Goal: Task Accomplishment & Management: Use online tool/utility

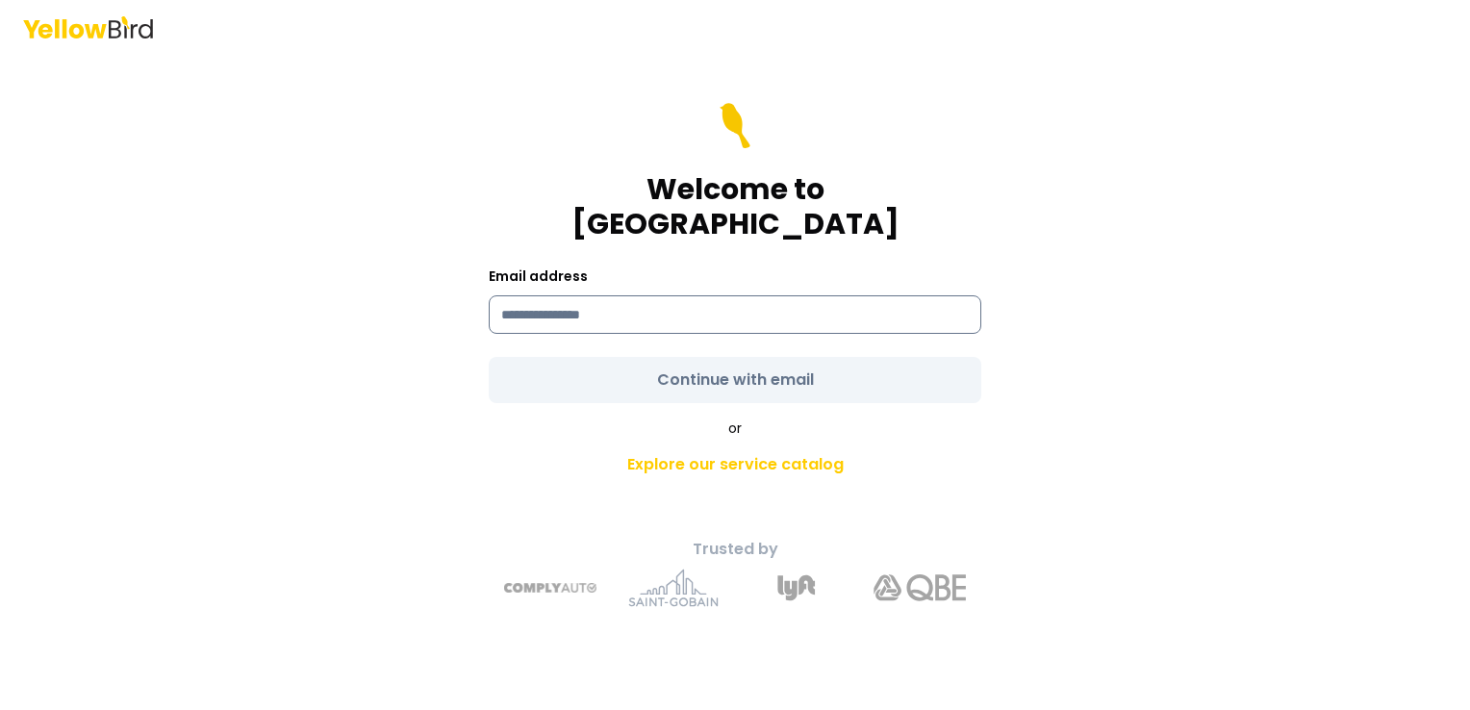
click at [646, 298] on input at bounding box center [735, 314] width 493 height 38
type input "**********"
click at [704, 364] on form "**********" at bounding box center [735, 253] width 493 height 300
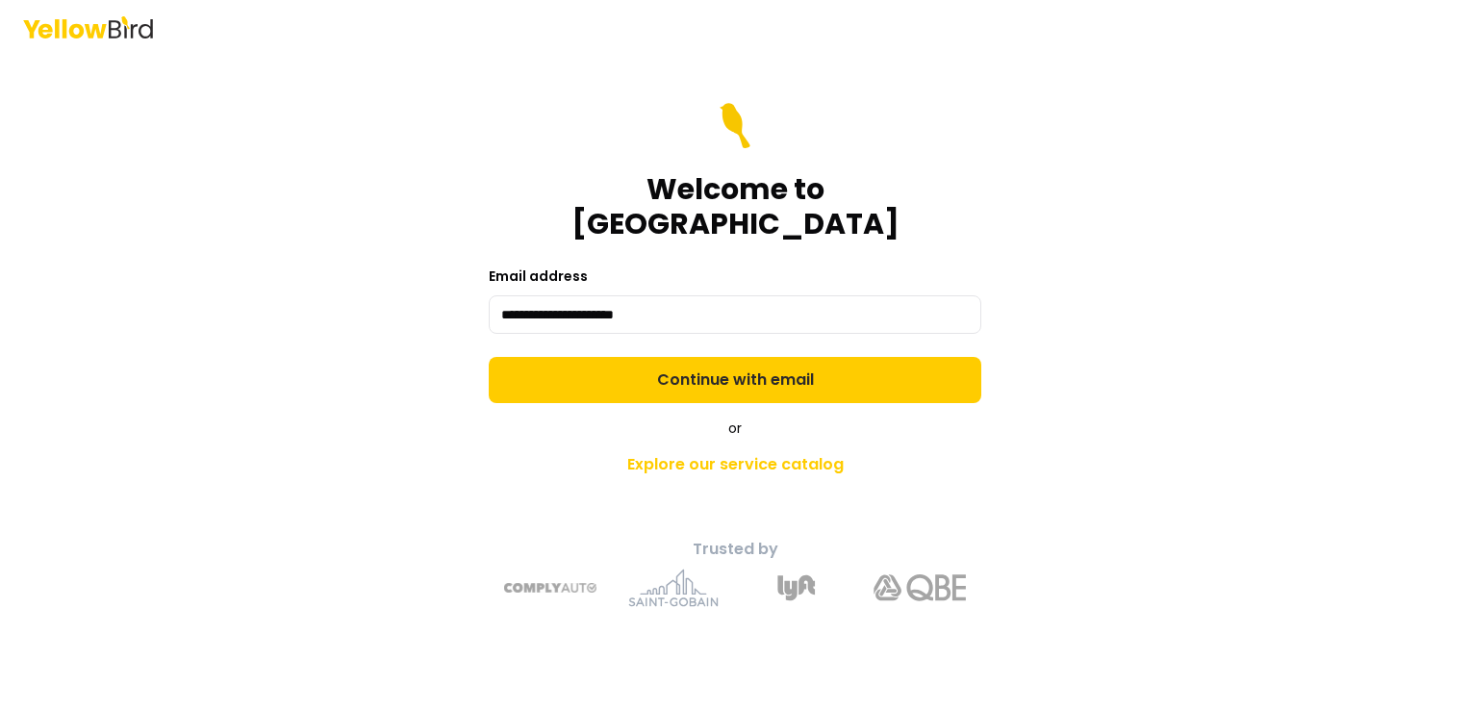
click at [704, 364] on button "Continue with email" at bounding box center [735, 380] width 493 height 46
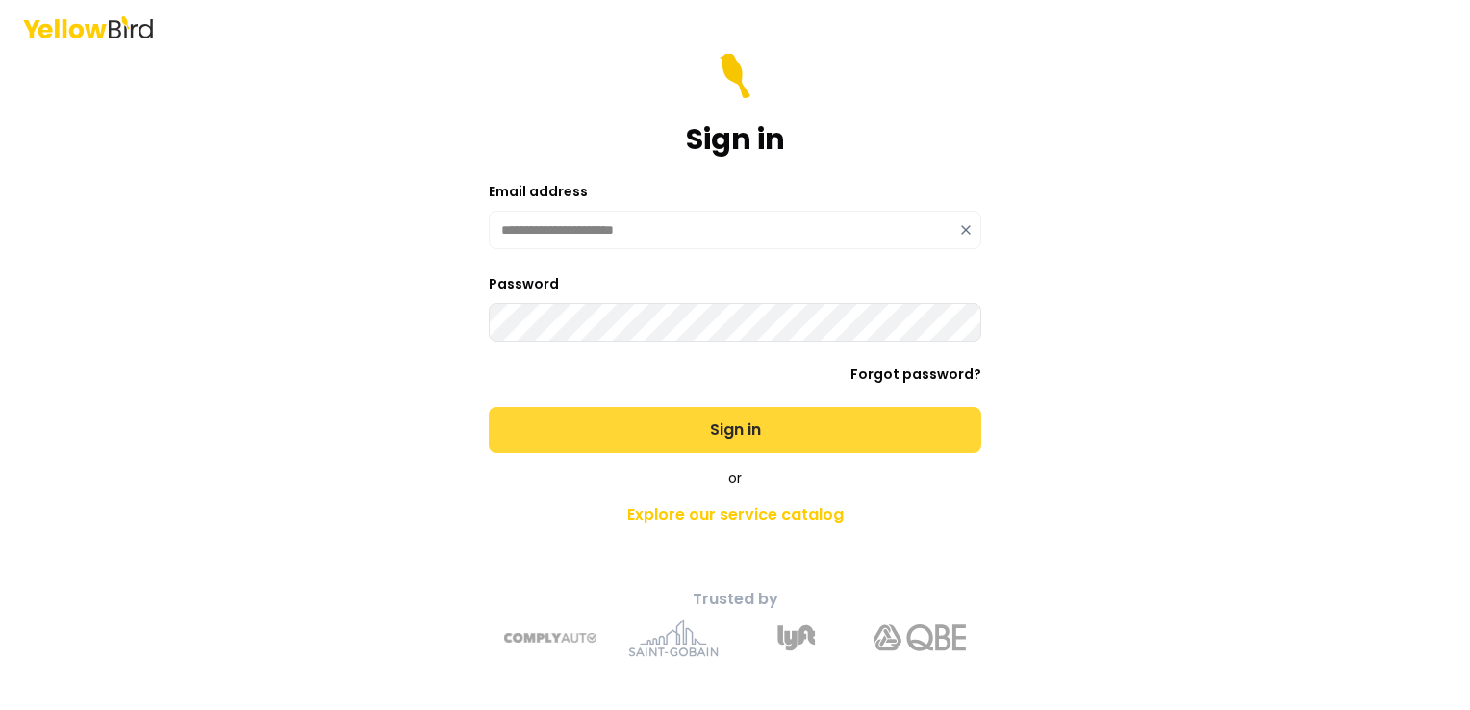
click at [689, 429] on button "Sign in" at bounding box center [735, 430] width 493 height 46
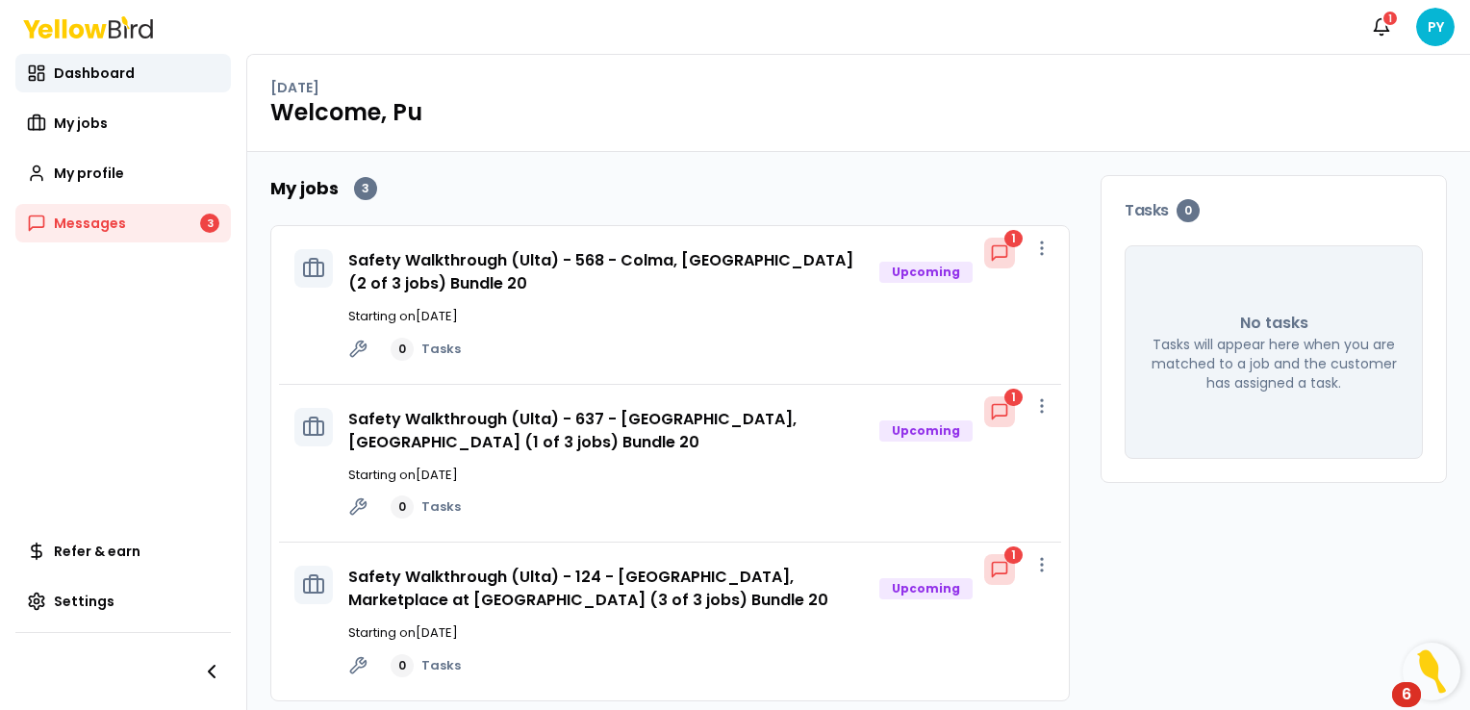
click at [639, 590] on h3 "Safety Walkthrough (Ulta) - 124 - [GEOGRAPHIC_DATA], Marketplace at [GEOGRAPHIC…" at bounding box center [609, 589] width 523 height 46
click at [614, 571] on link "Safety Walkthrough (Ulta) - 124 - [GEOGRAPHIC_DATA], Marketplace at [GEOGRAPHIC…" at bounding box center [588, 588] width 480 height 45
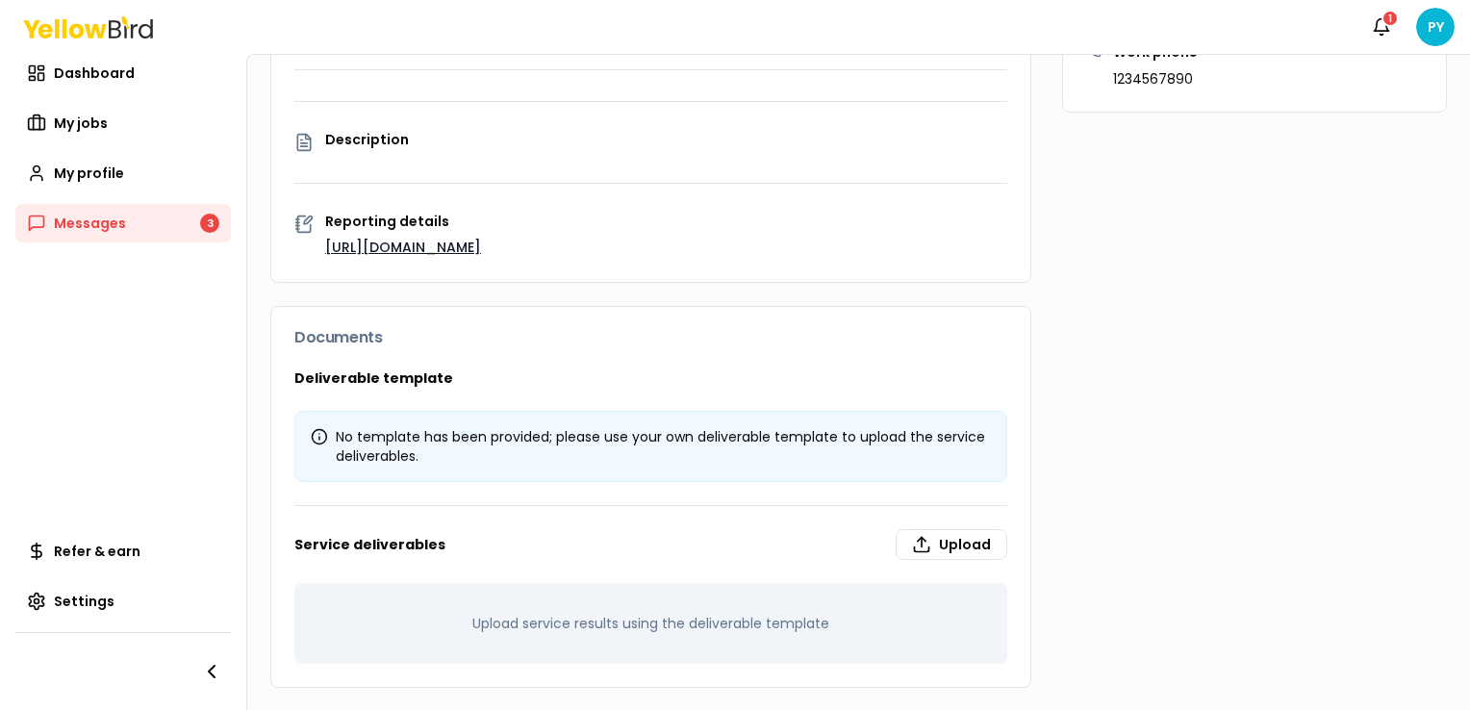
scroll to position [419, 0]
click at [135, 217] on link "Messages 3" at bounding box center [123, 223] width 216 height 38
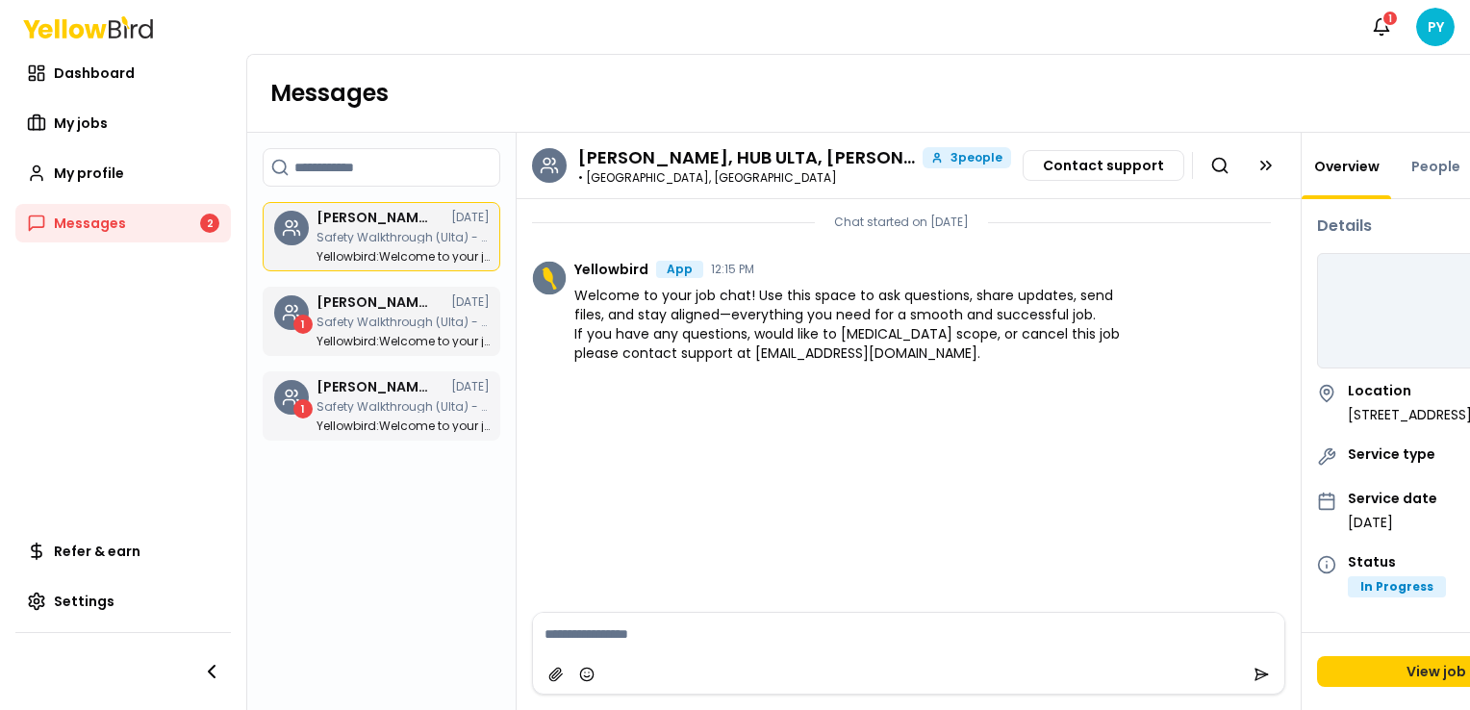
click at [395, 384] on h3 "Pu Yang, HUB ULTA, Bayyinah Francies" at bounding box center [374, 386] width 115 height 13
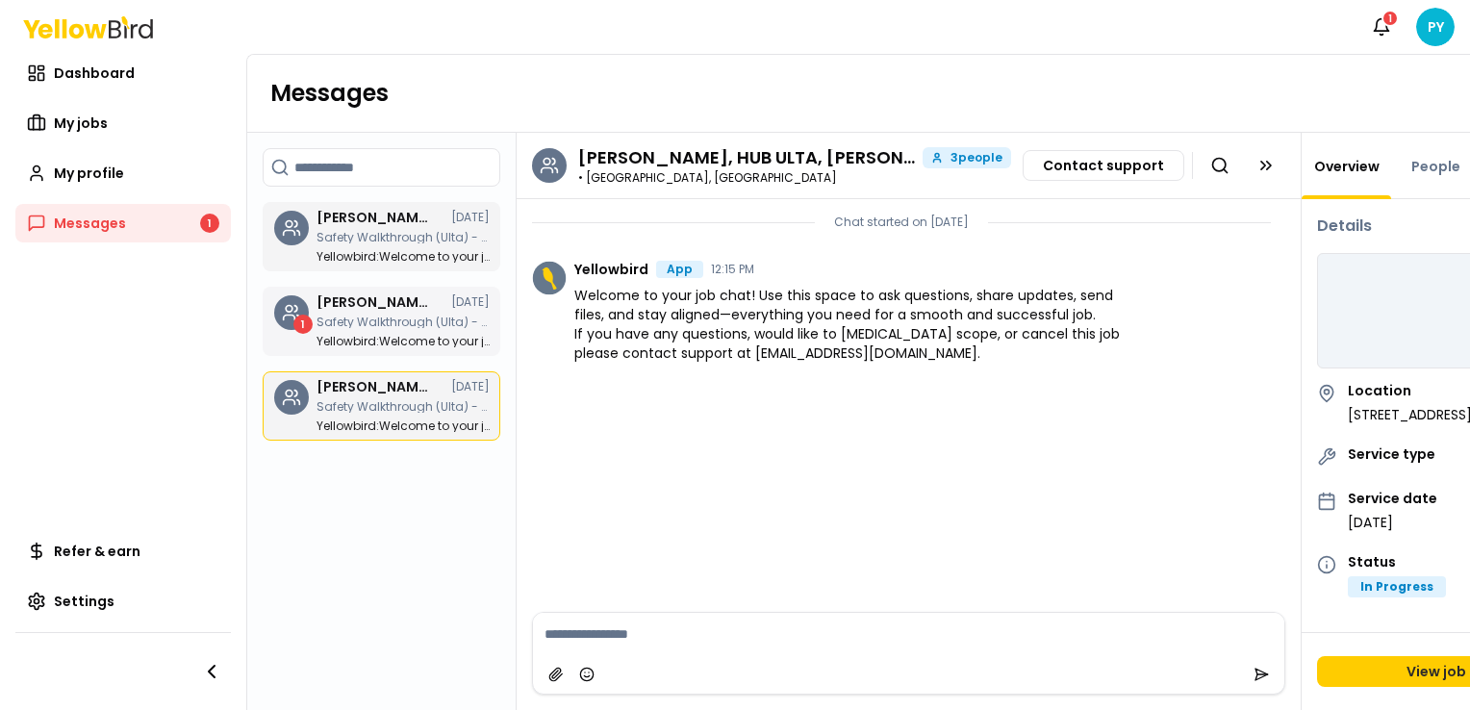
click at [408, 327] on div "Pu Yang, HUB ULTA, Bayyinah Francies 07/30/25 Safety Walkthrough (Ulta) - 637 -…" at bounding box center [403, 321] width 173 height 52
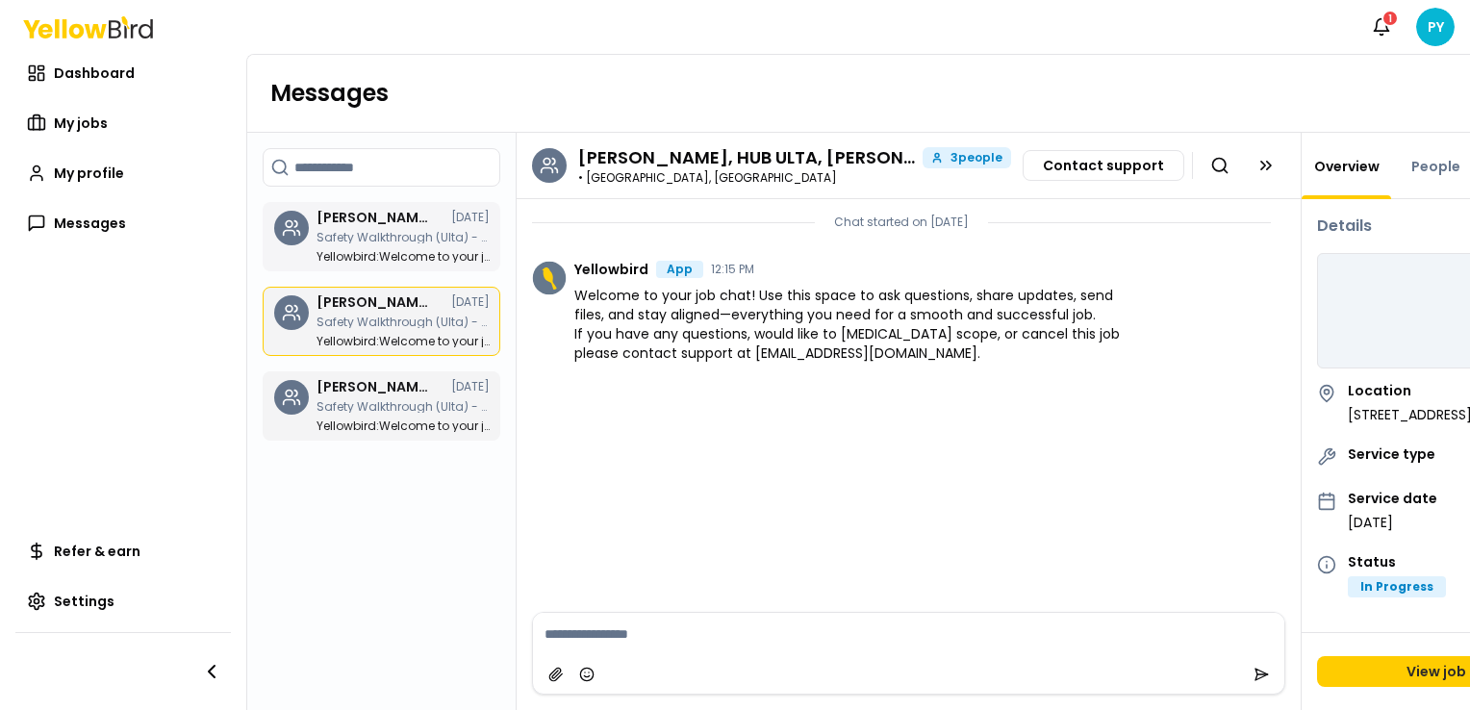
click at [400, 260] on p "Yellowbird : Welcome to your job chat! Use this space to ask questions, share u…" at bounding box center [403, 257] width 173 height 12
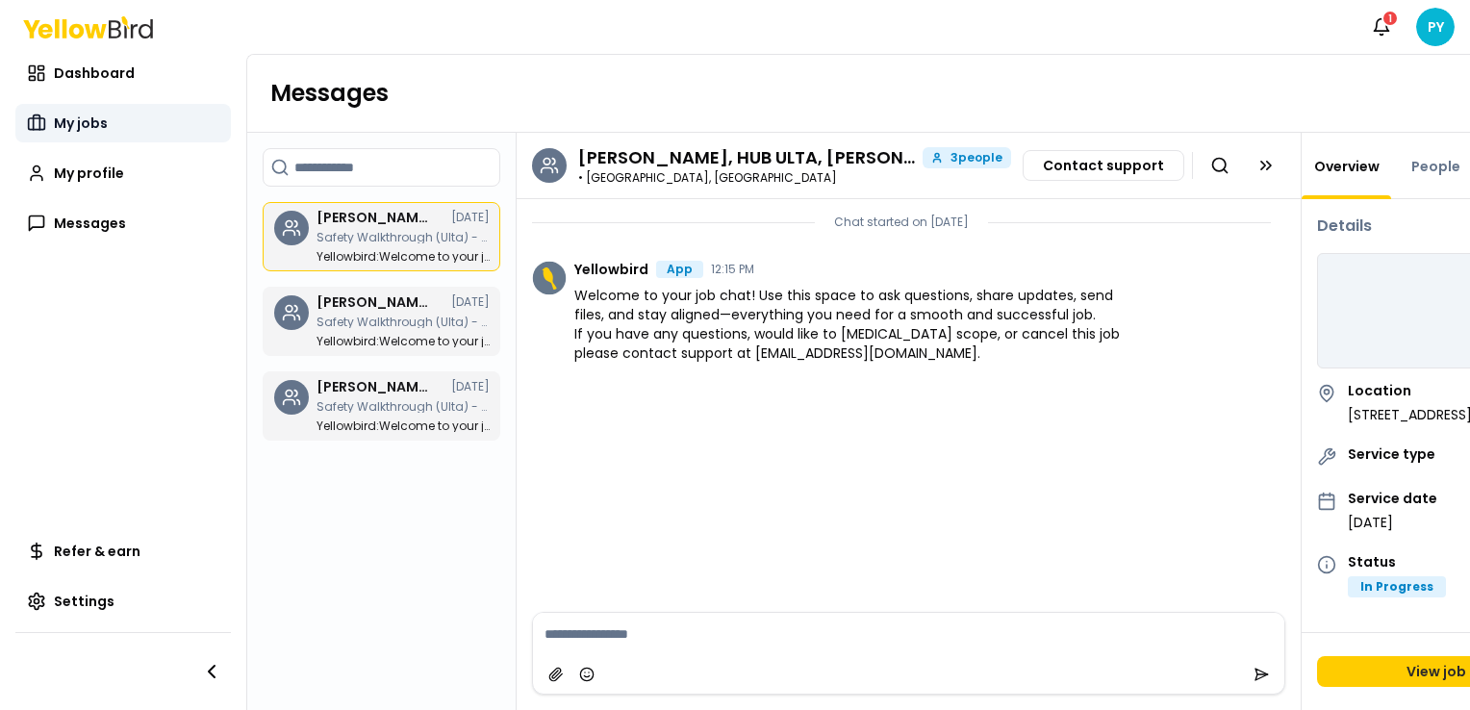
click at [143, 120] on link "My jobs" at bounding box center [123, 123] width 216 height 38
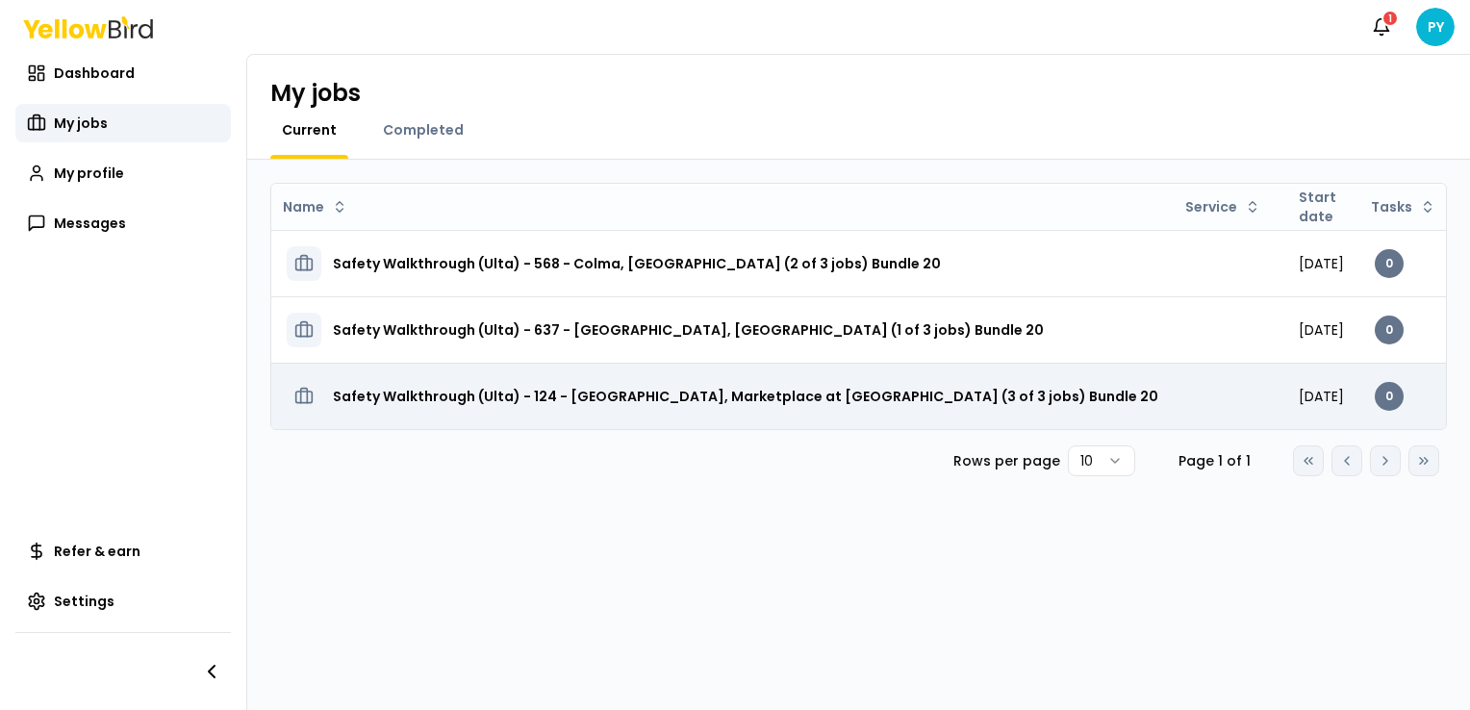
click at [544, 383] on h3 "Safety Walkthrough (Ulta) - 124 - [GEOGRAPHIC_DATA], Marketplace at [GEOGRAPHIC…" at bounding box center [746, 396] width 826 height 35
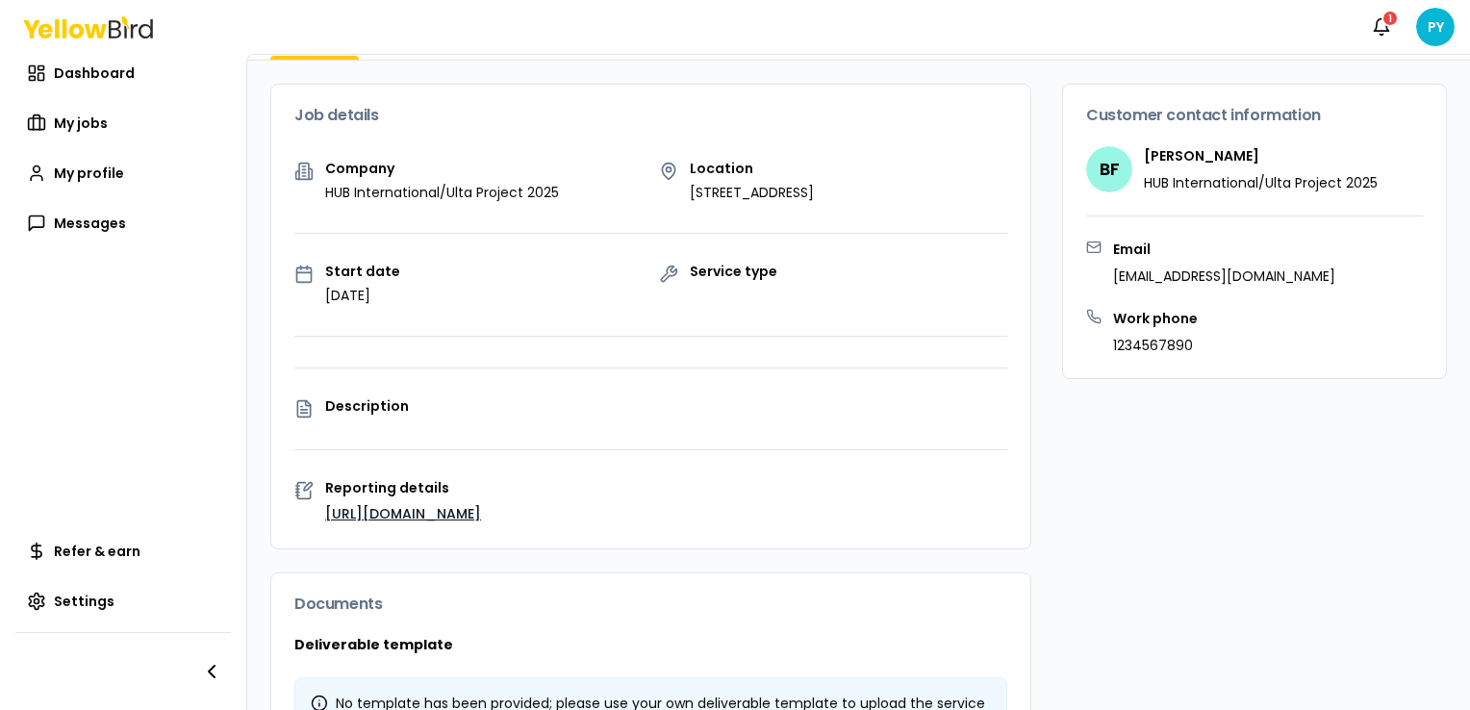
scroll to position [192, 0]
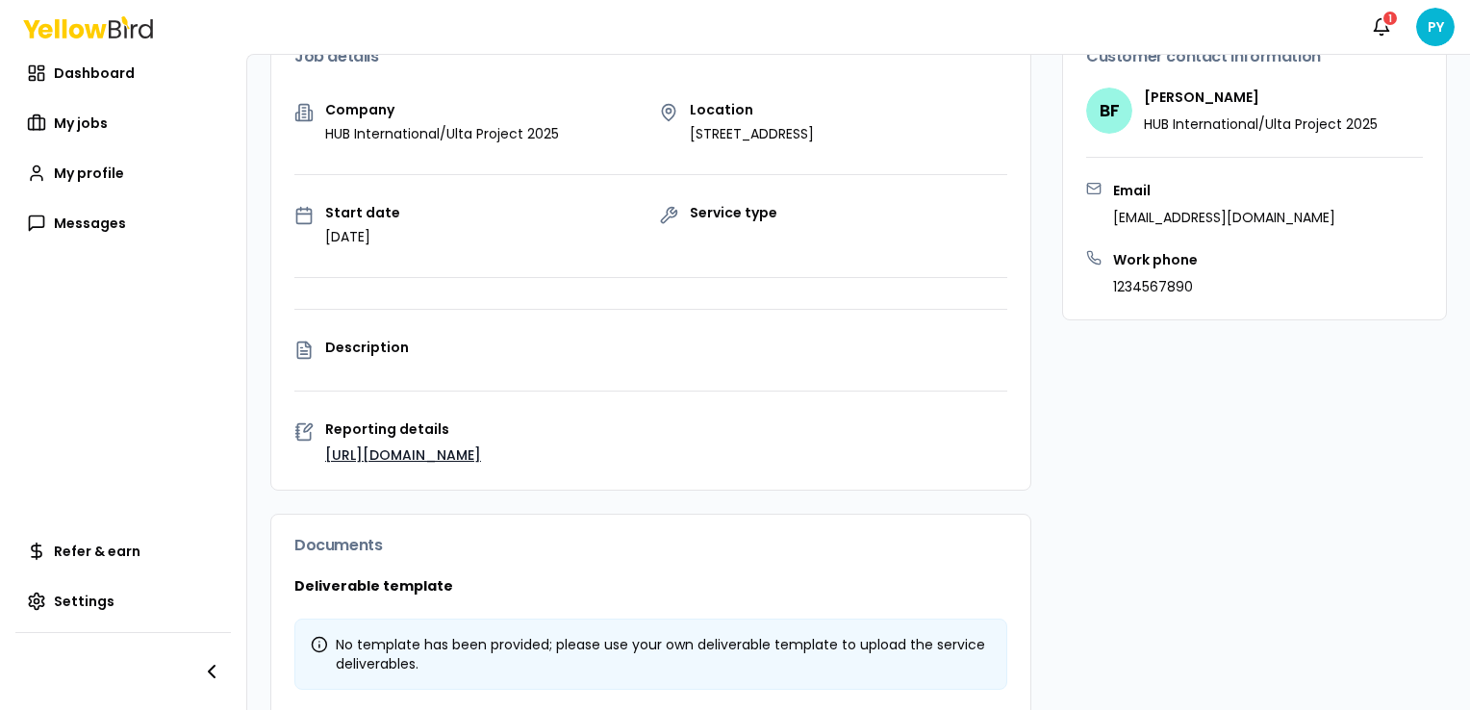
click at [453, 465] on link "[URL][DOMAIN_NAME]" at bounding box center [403, 454] width 156 height 19
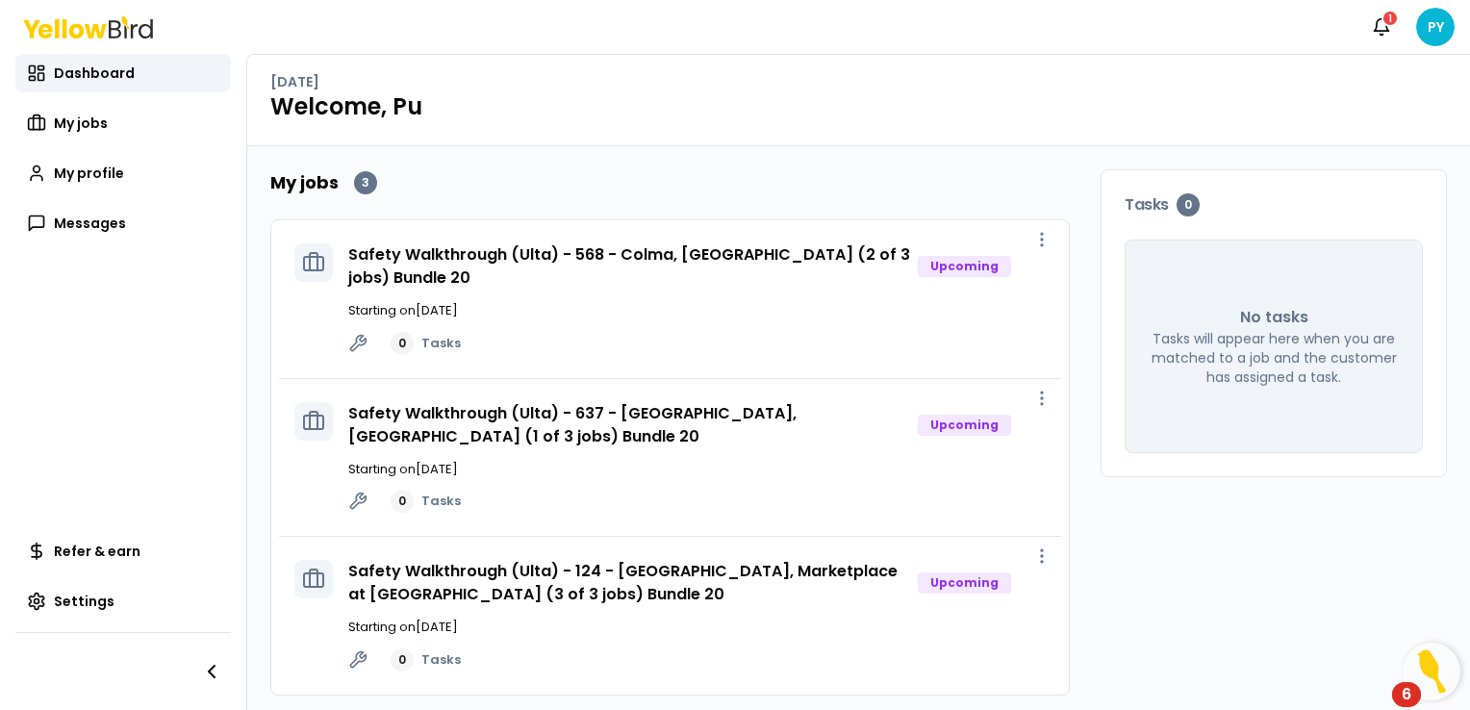
scroll to position [12, 0]
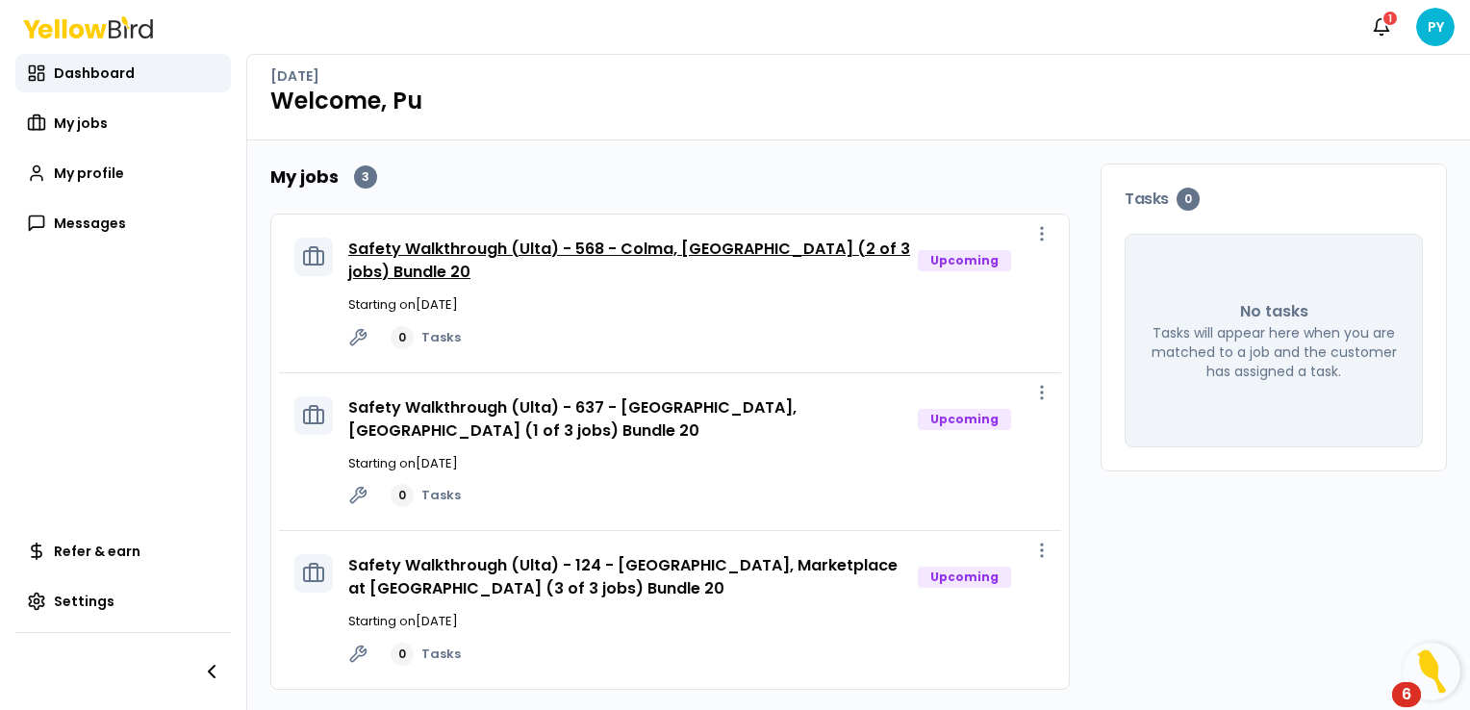
click at [698, 249] on link "Safety Walkthrough (Ulta) - 568 - Colma, [GEOGRAPHIC_DATA] (2 of 3 jobs) Bundle…" at bounding box center [629, 260] width 562 height 45
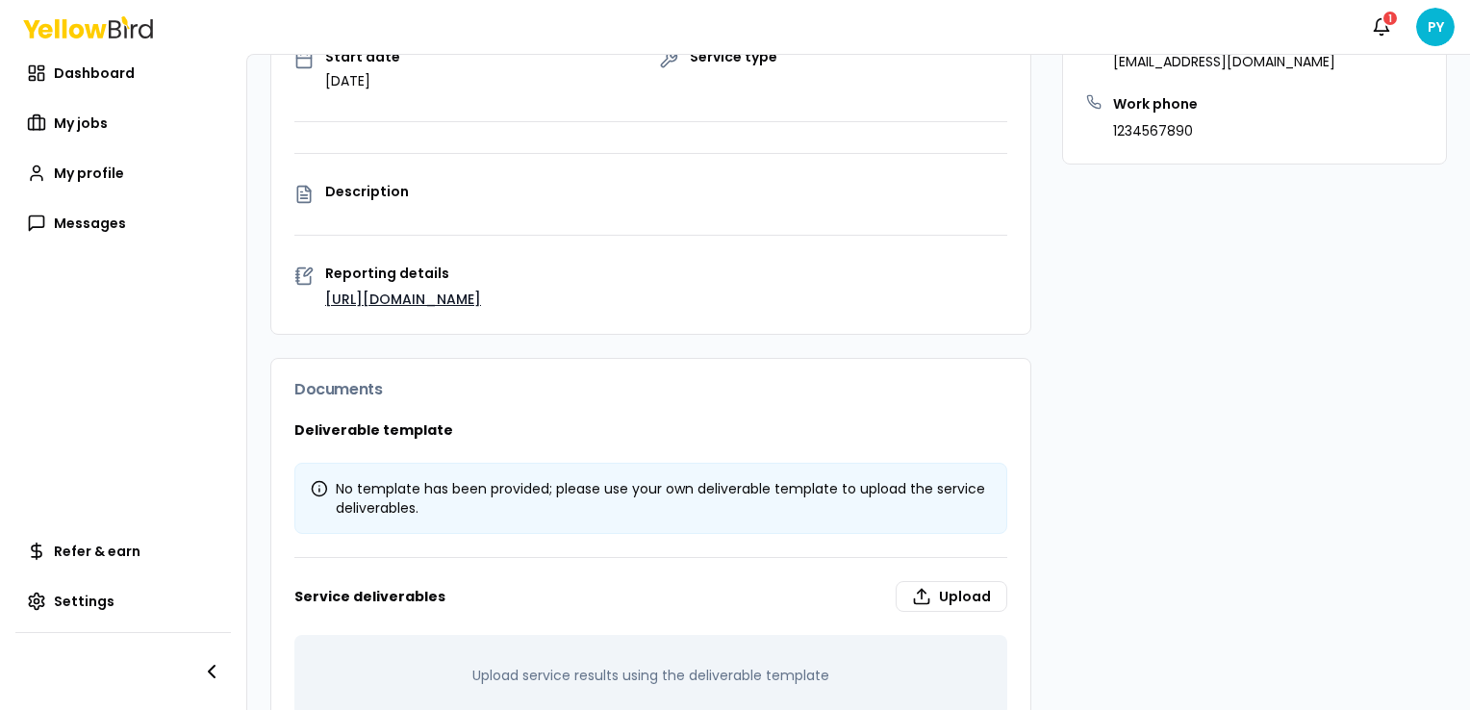
scroll to position [376, 0]
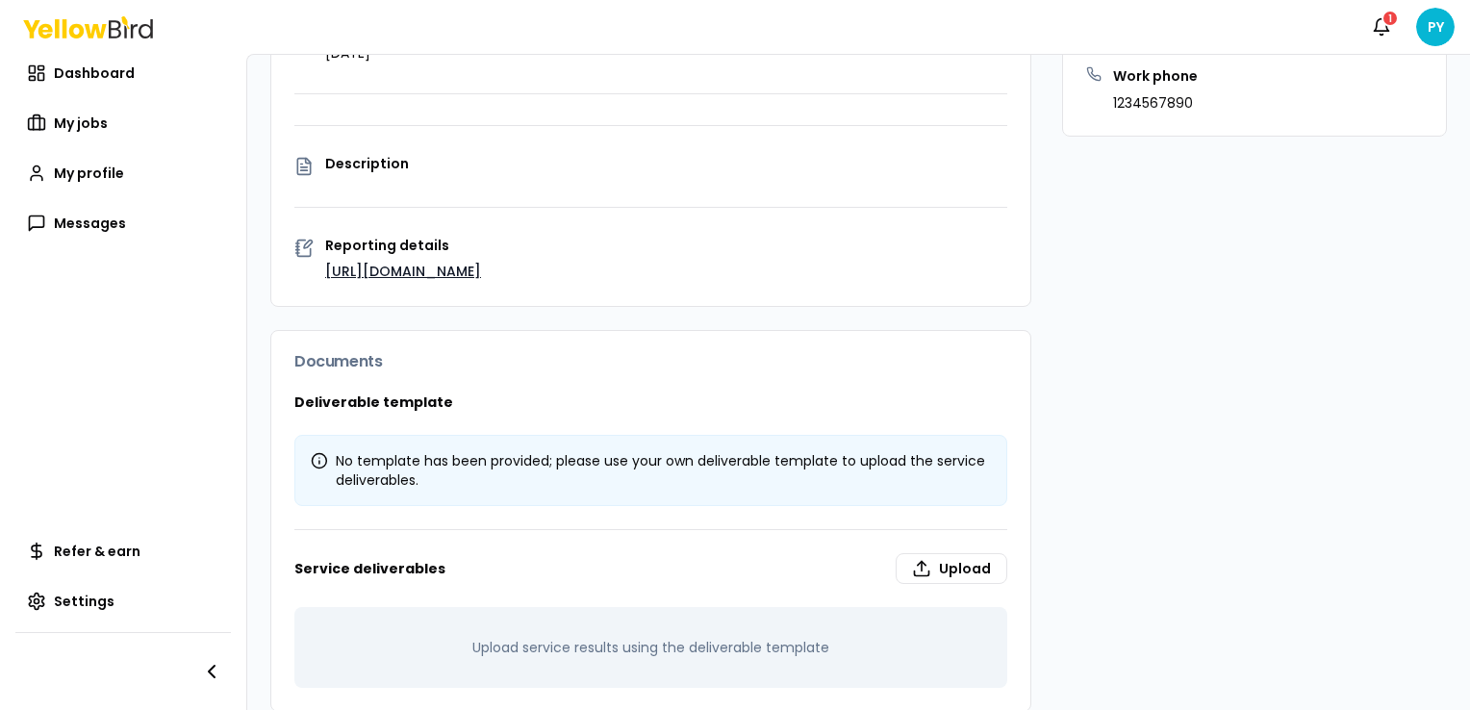
click at [461, 262] on link "[URL][DOMAIN_NAME]" at bounding box center [403, 271] width 156 height 19
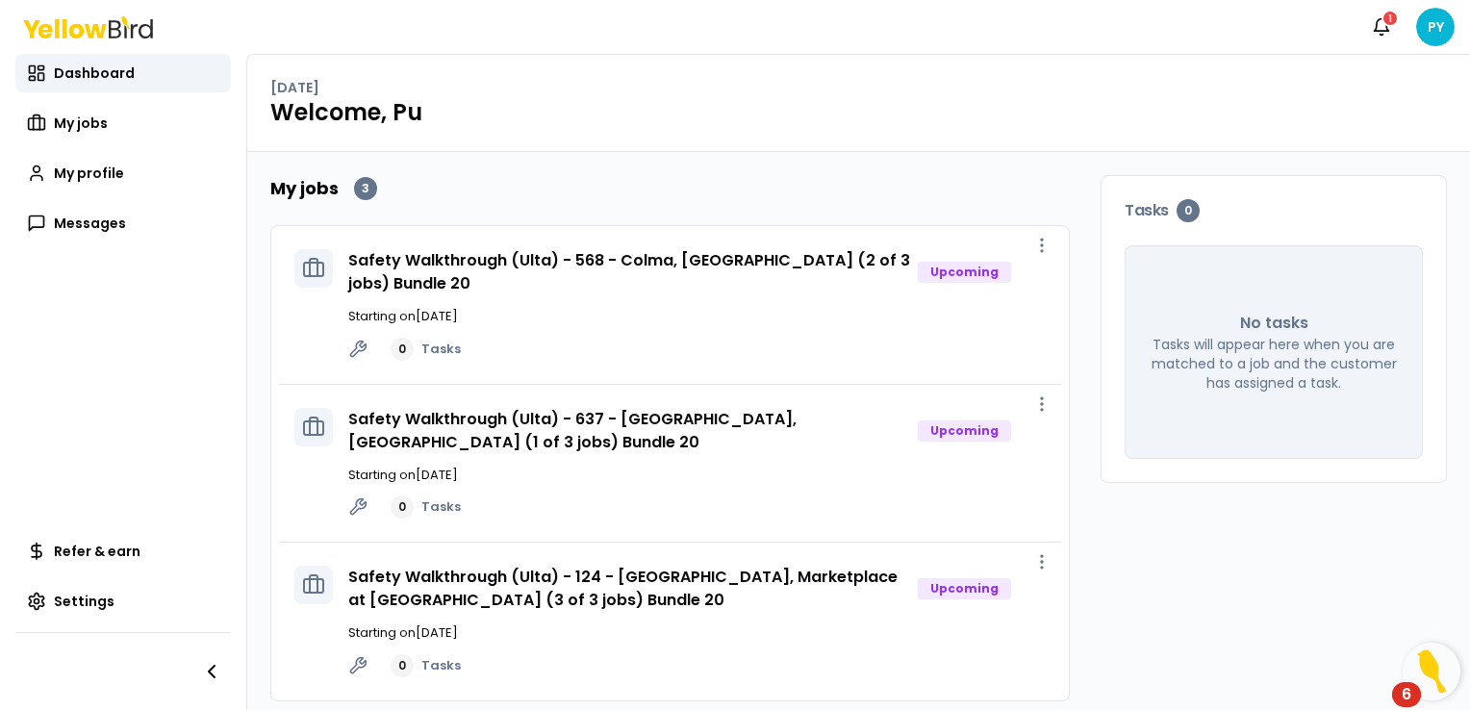
scroll to position [12, 0]
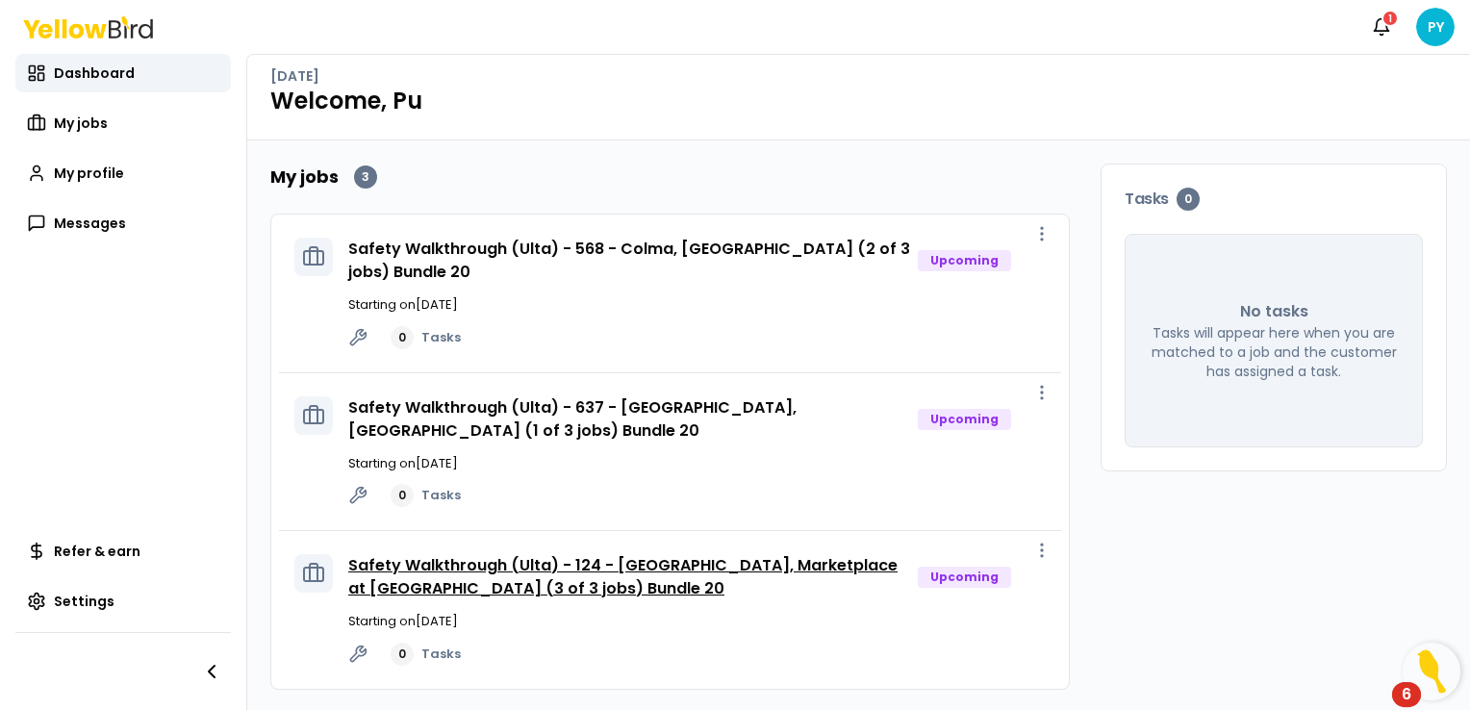
click at [532, 584] on link "Safety Walkthrough (Ulta) - 124 - [GEOGRAPHIC_DATA], Marketplace at [GEOGRAPHIC…" at bounding box center [622, 576] width 549 height 45
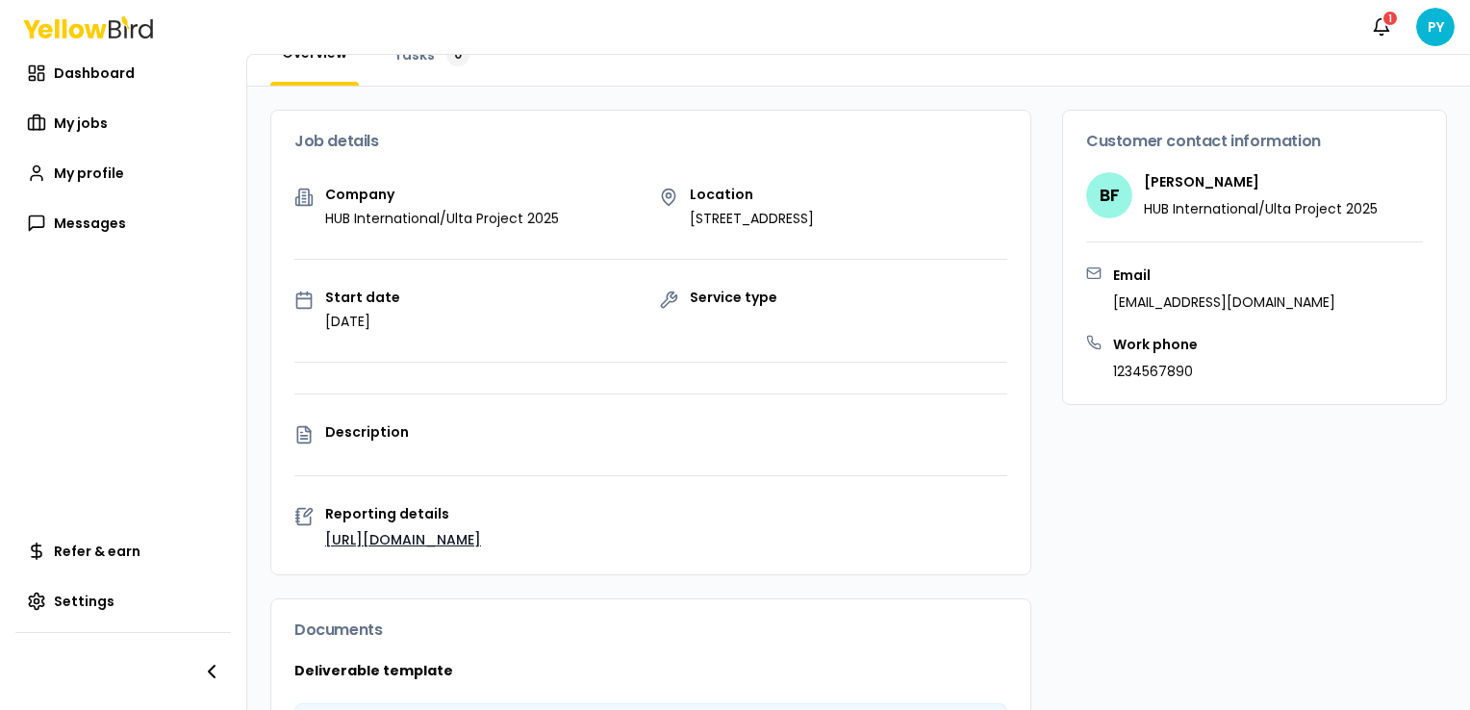
scroll to position [108, 0]
click at [1099, 193] on span "BF" at bounding box center [1109, 195] width 46 height 46
click at [1161, 177] on h4 "[PERSON_NAME]" at bounding box center [1261, 181] width 234 height 19
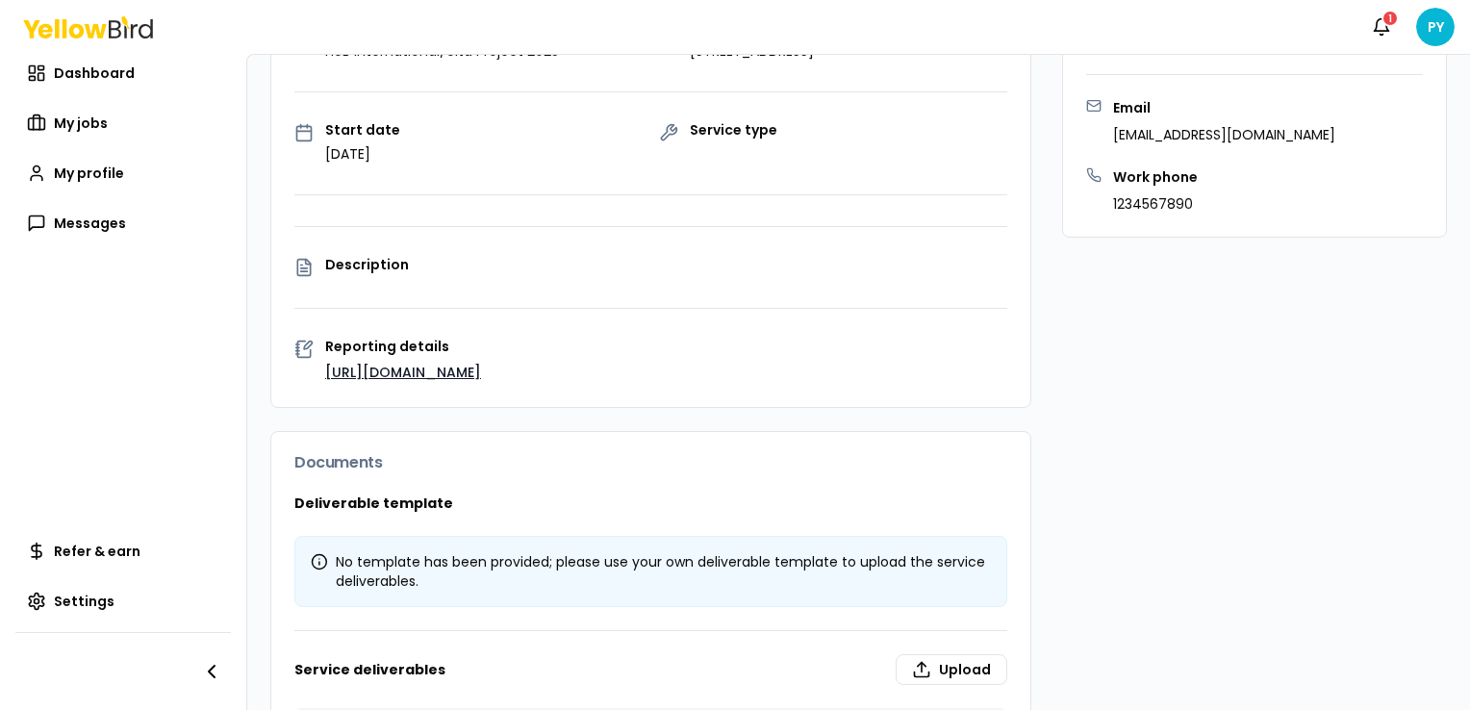
scroll to position [300, 0]
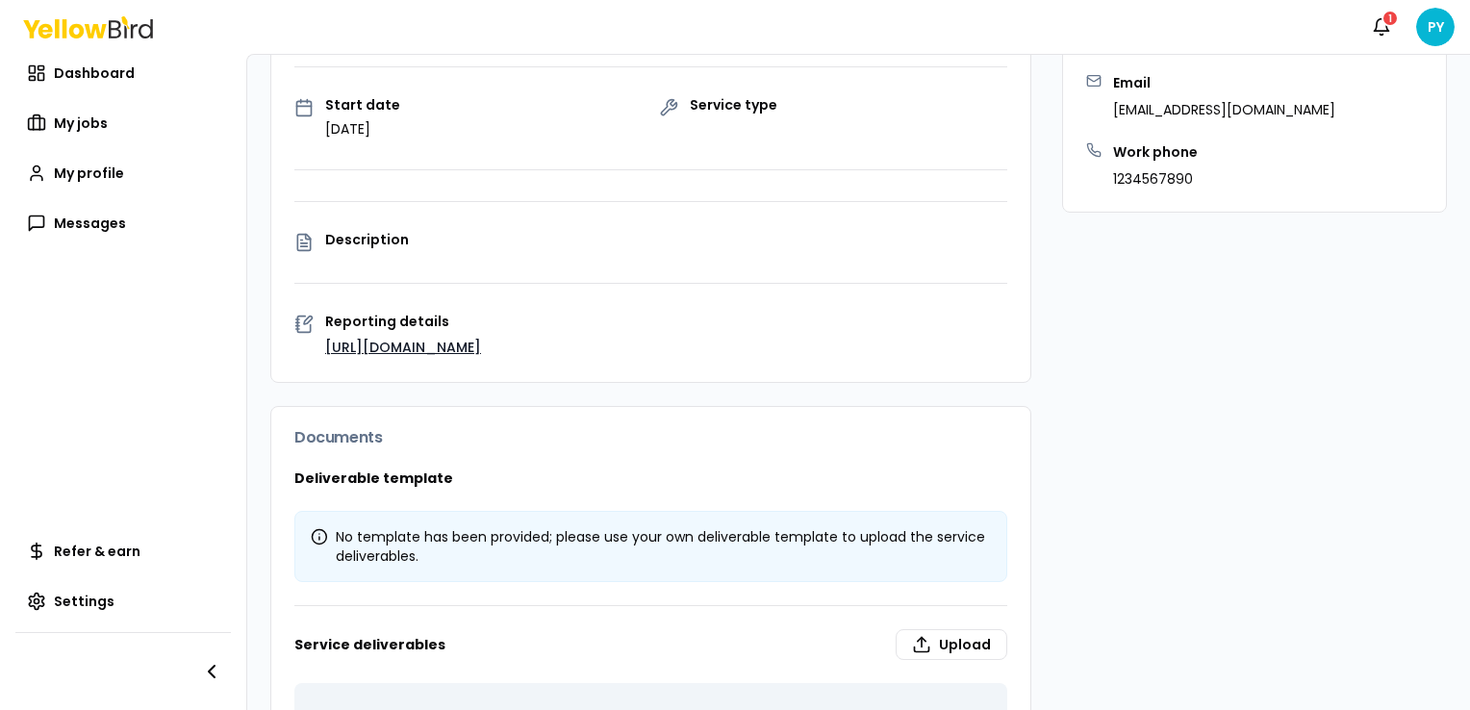
click at [435, 357] on link "[URL][DOMAIN_NAME]" at bounding box center [403, 347] width 156 height 19
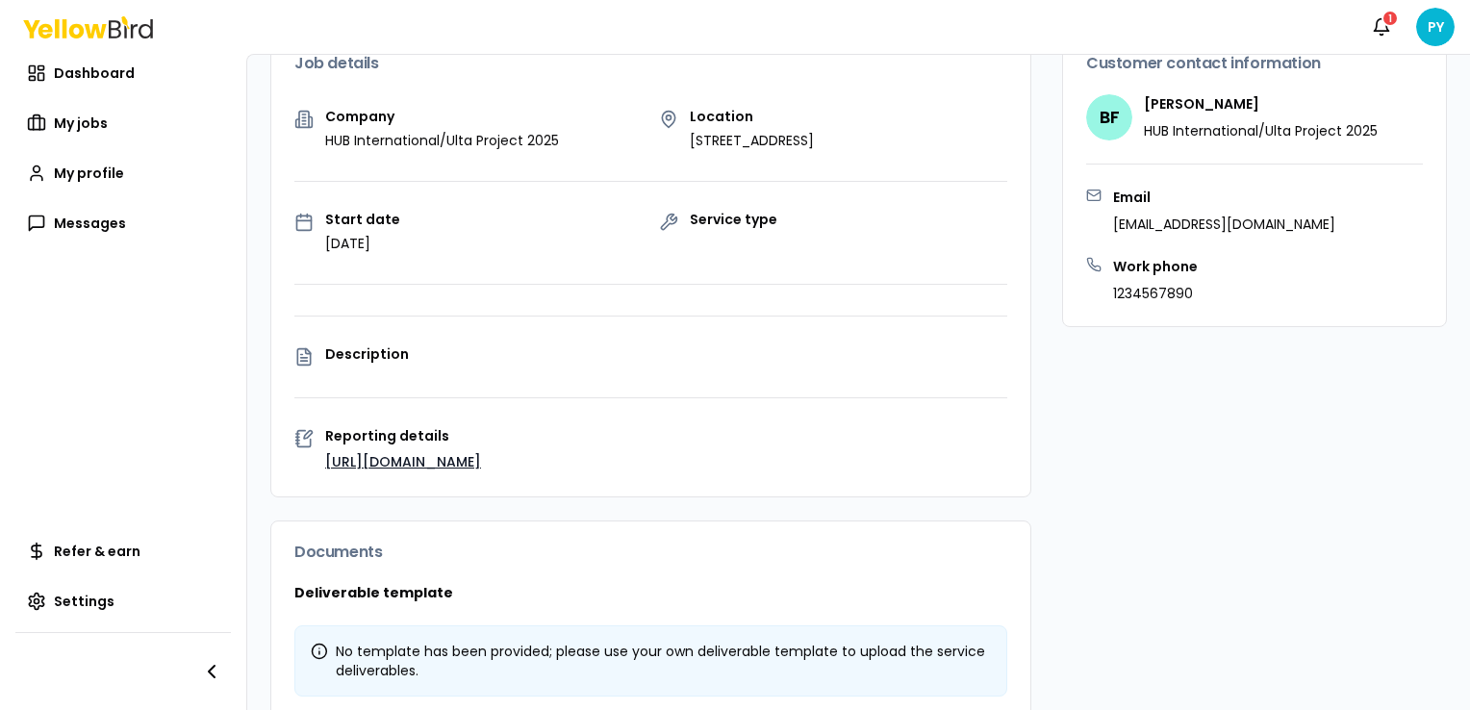
scroll to position [192, 0]
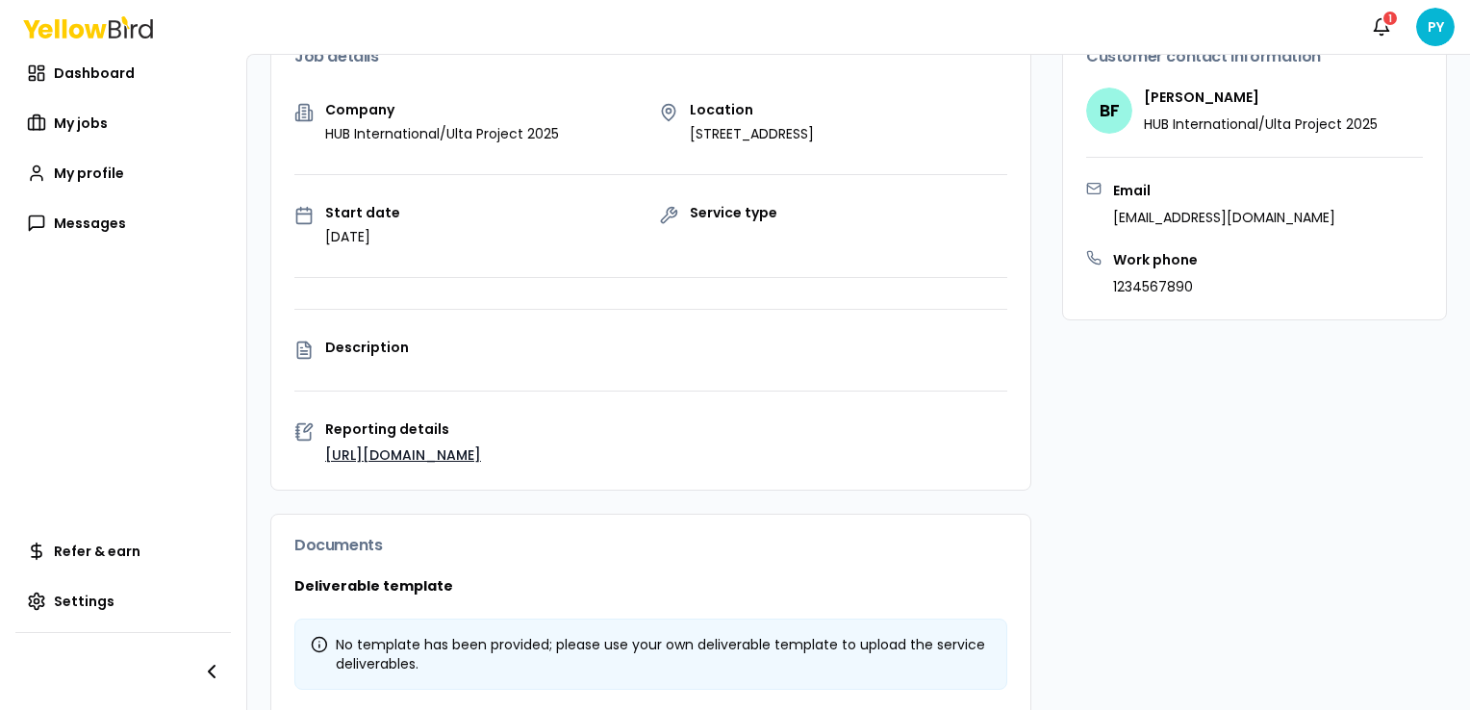
click at [468, 465] on link "[URL][DOMAIN_NAME]" at bounding box center [403, 454] width 156 height 19
